Goal: Task Accomplishment & Management: Complete application form

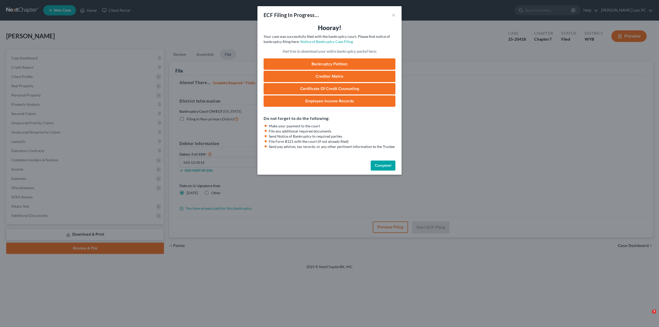
select select "0"
click at [379, 166] on button "Complete!" at bounding box center [383, 166] width 25 height 10
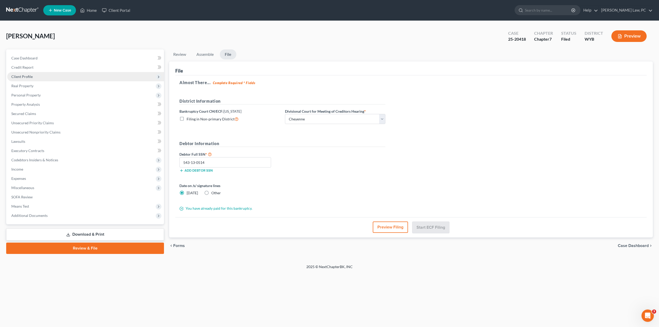
click at [24, 77] on span "Client Profile" at bounding box center [21, 76] width 21 height 4
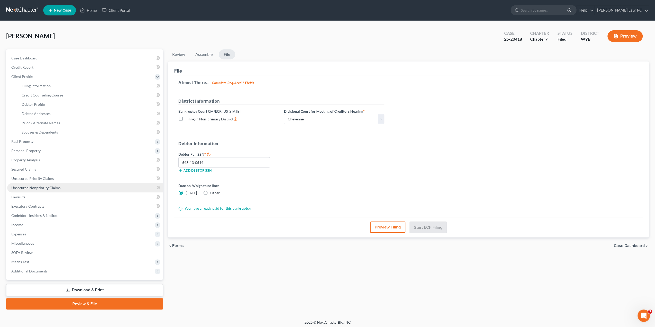
click at [27, 189] on span "Unsecured Nonpriority Claims" at bounding box center [35, 188] width 49 height 4
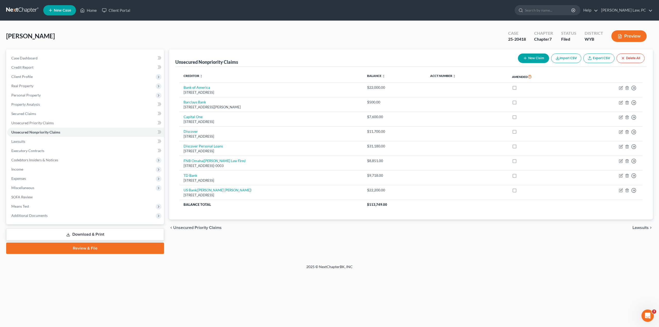
click at [30, 13] on link at bounding box center [22, 10] width 33 height 9
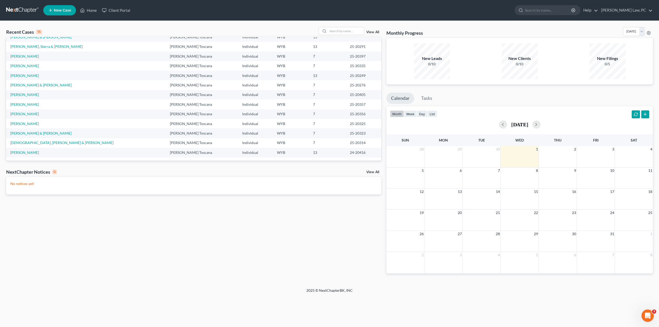
scroll to position [35, 0]
click at [339, 31] on input "search" at bounding box center [346, 30] width 36 height 7
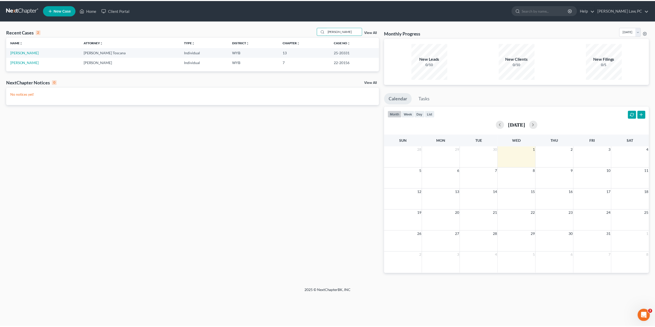
scroll to position [0, 0]
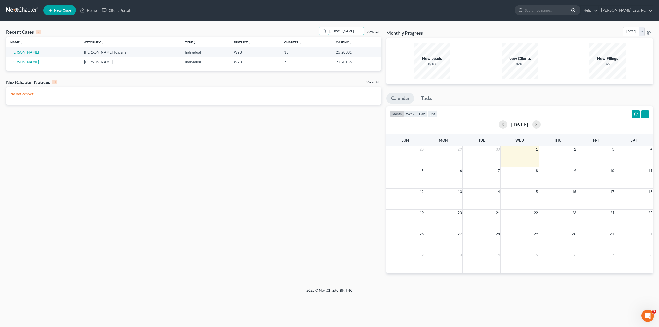
type input "bowe"
click at [23, 52] on link "Bowen, Kelly" at bounding box center [24, 52] width 29 height 4
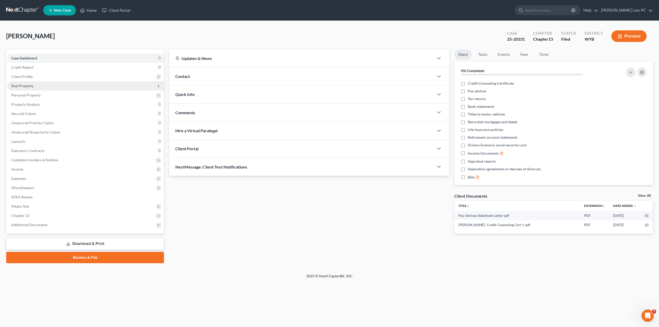
click at [33, 85] on span "Real Property" at bounding box center [22, 86] width 22 height 4
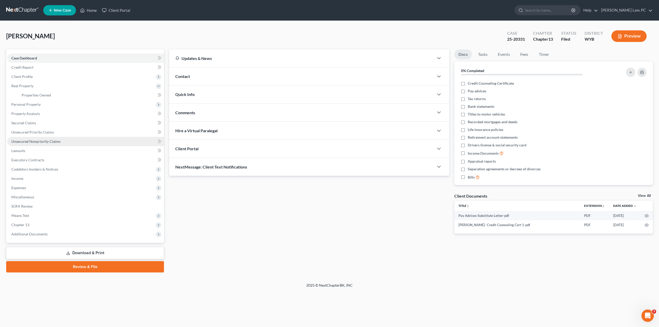
click at [37, 142] on span "Unsecured Nonpriority Claims" at bounding box center [35, 141] width 49 height 4
